Goal: Find specific page/section: Find specific page/section

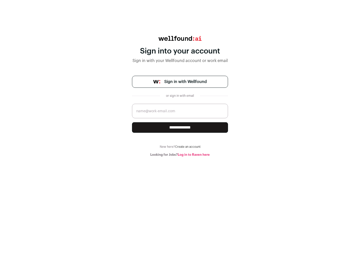
click at [185, 82] on span "Sign in with Wellfound" at bounding box center [185, 82] width 43 height 6
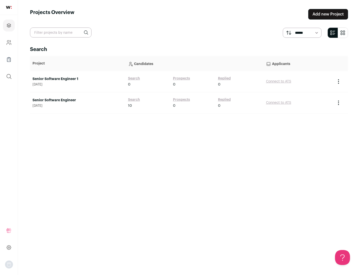
click at [78, 100] on link "Senior Software Engineer" at bounding box center [78, 100] width 91 height 5
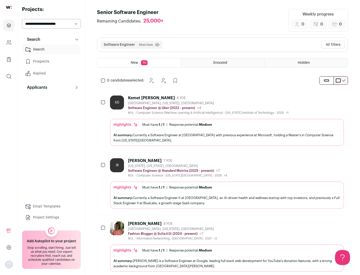
click at [223, 121] on div "Highlights Must have: 1 / 1 How many must haves have been fulfilled? | Response…" at bounding box center [227, 132] width 234 height 27
